Goal: Register for event/course

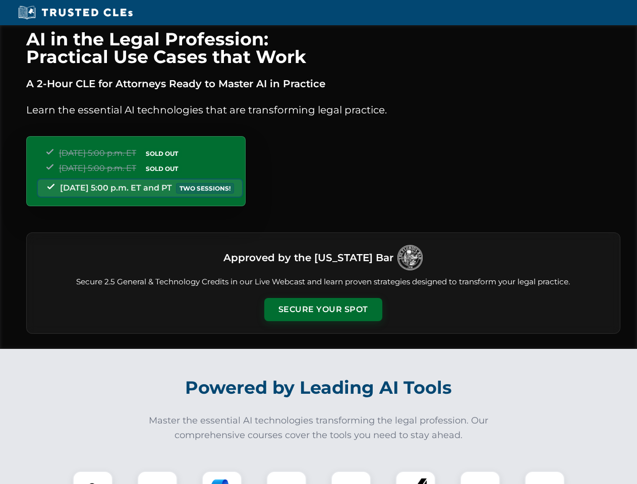
click at [323, 309] on button "Secure Your Spot" at bounding box center [323, 309] width 118 height 23
click at [93, 477] on img at bounding box center [92, 490] width 29 height 29
click at [157, 477] on div at bounding box center [157, 491] width 40 height 40
